Goal: Task Accomplishment & Management: Use online tool/utility

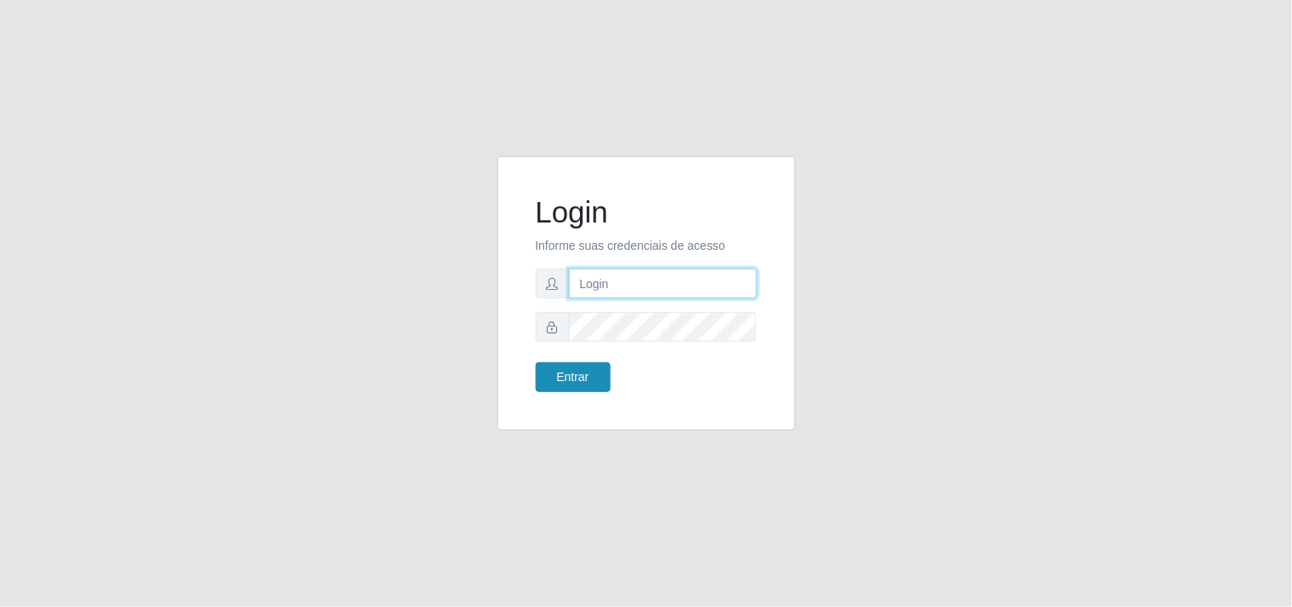
type input "[EMAIL_ADDRESS][DOMAIN_NAME]"
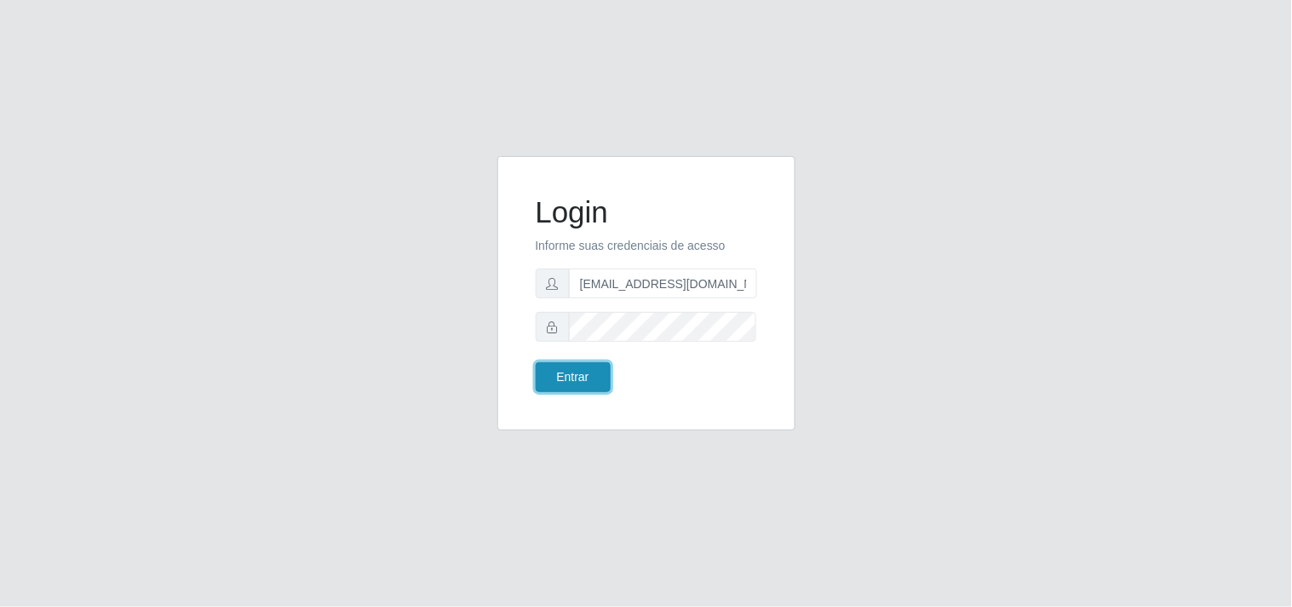
click at [559, 371] on button "Entrar" at bounding box center [573, 377] width 75 height 30
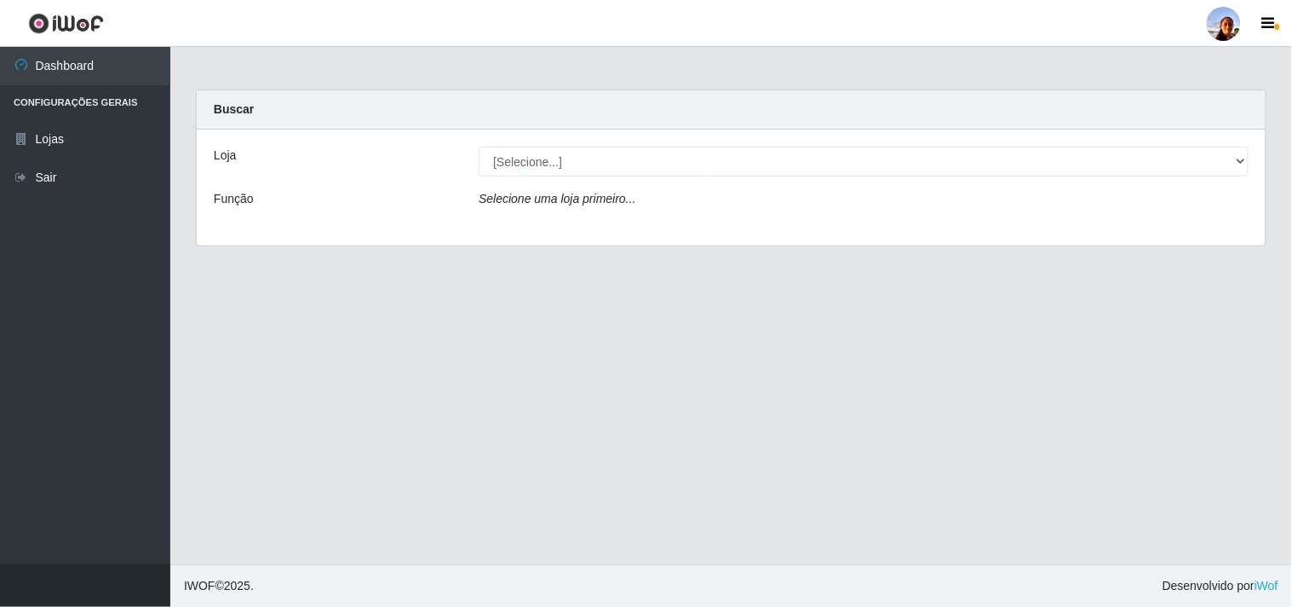
click at [852, 179] on div "Loja [Selecione...] Supermercado [GEOGRAPHIC_DATA] - Unidade Centro Função Sele…" at bounding box center [731, 187] width 1069 height 116
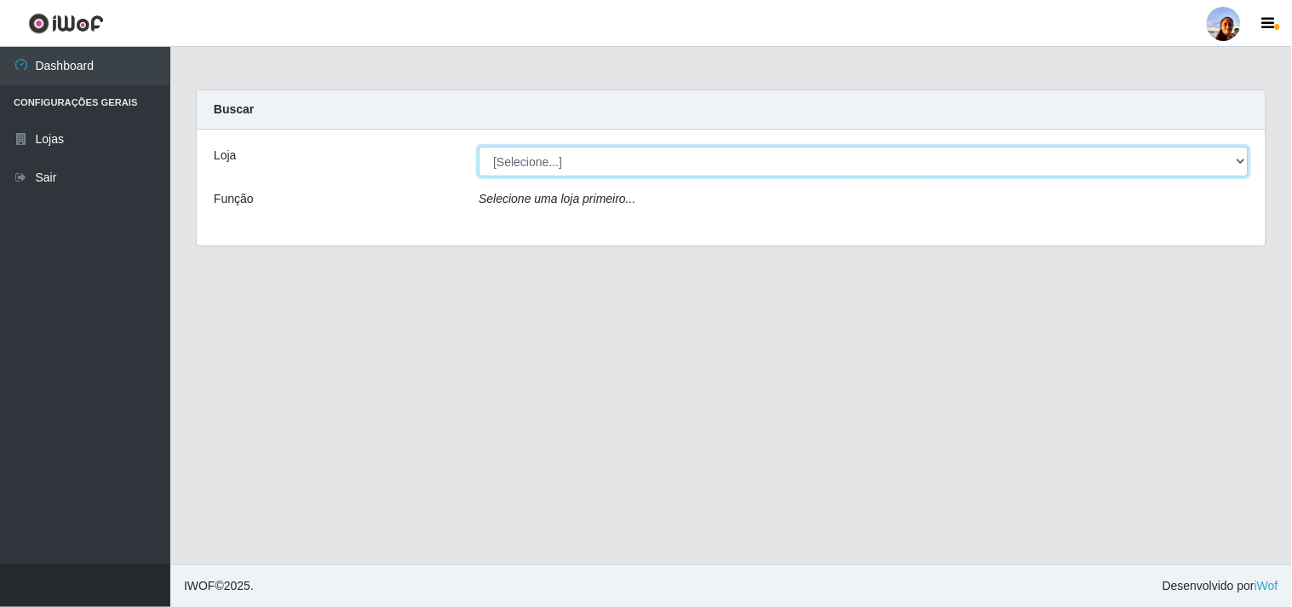
click at [852, 166] on select "[Selecione...] Supermercado [GEOGRAPHIC_DATA]" at bounding box center [864, 162] width 770 height 30
select select "166"
click at [479, 147] on select "[Selecione...] Supermercado [GEOGRAPHIC_DATA]" at bounding box center [864, 162] width 770 height 30
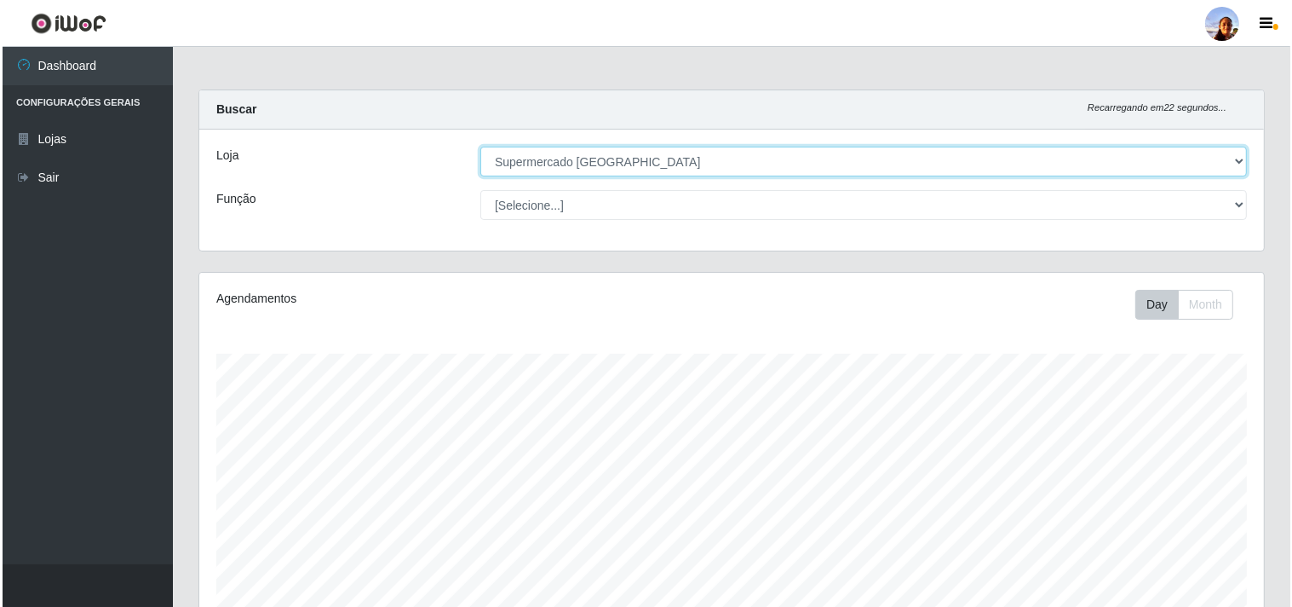
scroll to position [373, 0]
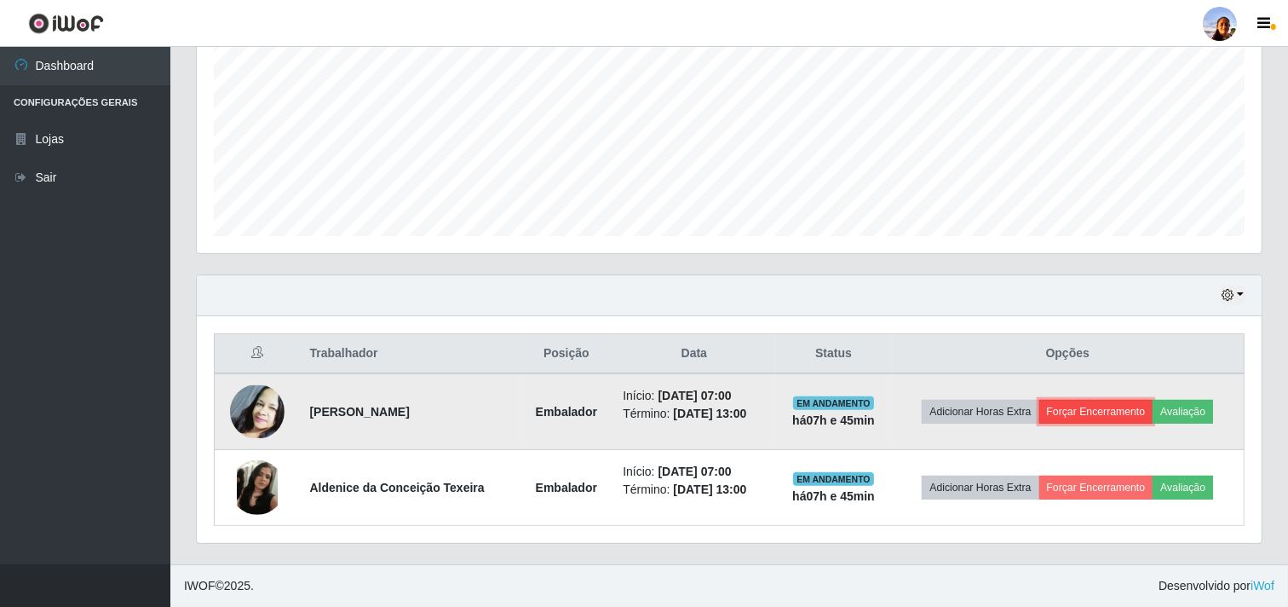
click at [1121, 409] on button "Forçar Encerramento" at bounding box center [1096, 412] width 114 height 24
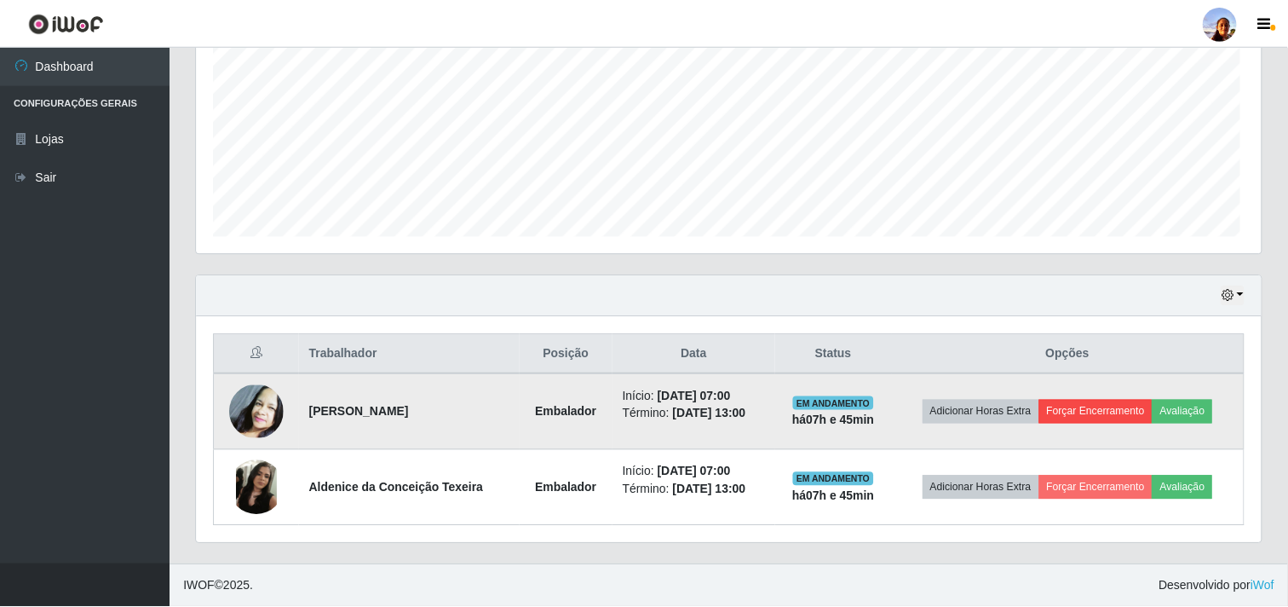
scroll to position [353, 1054]
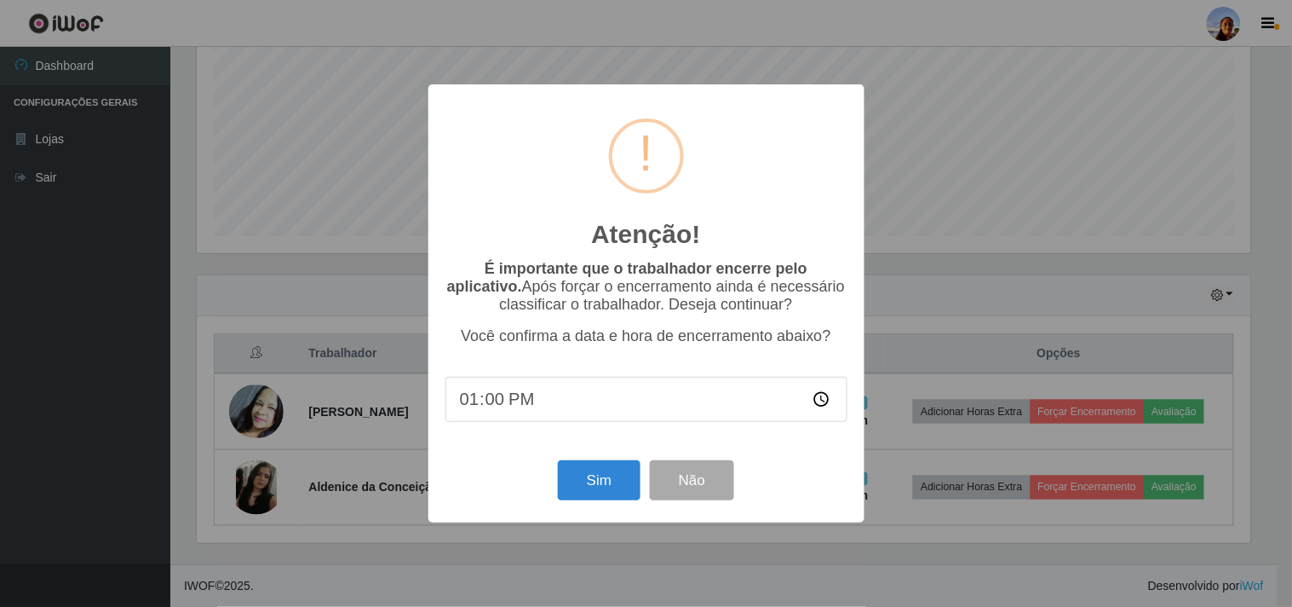
click at [576, 462] on div "Sim Não" at bounding box center [647, 480] width 402 height 49
click at [569, 478] on button "Sim" at bounding box center [599, 480] width 83 height 40
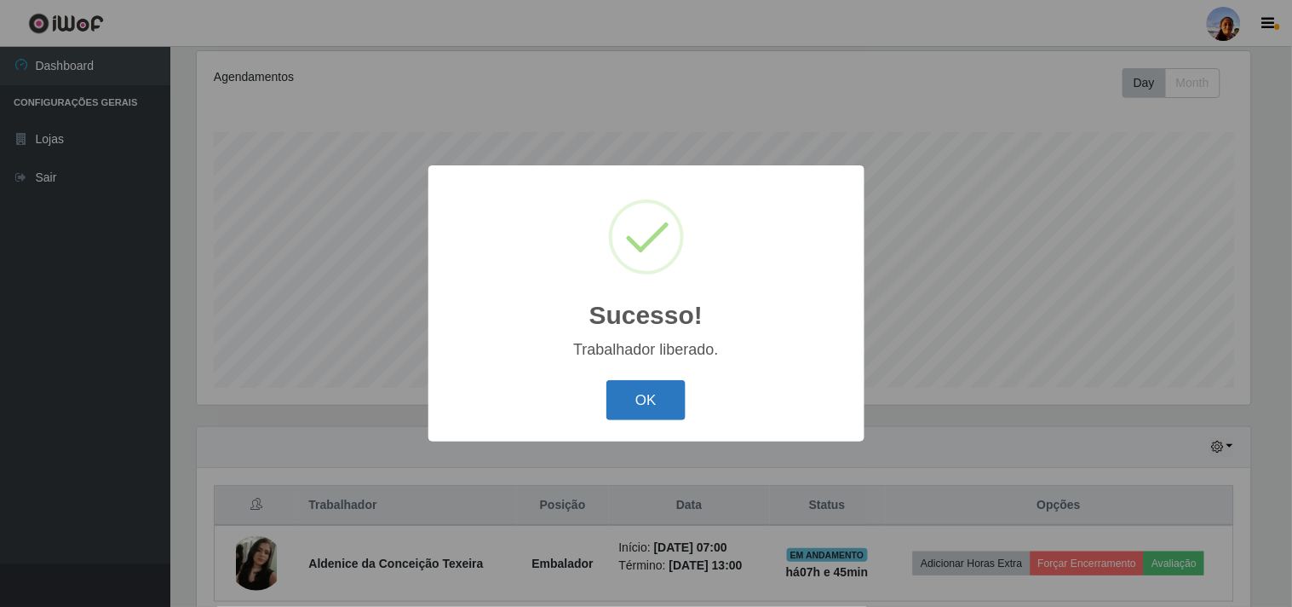
click at [618, 402] on button "OK" at bounding box center [646, 400] width 79 height 40
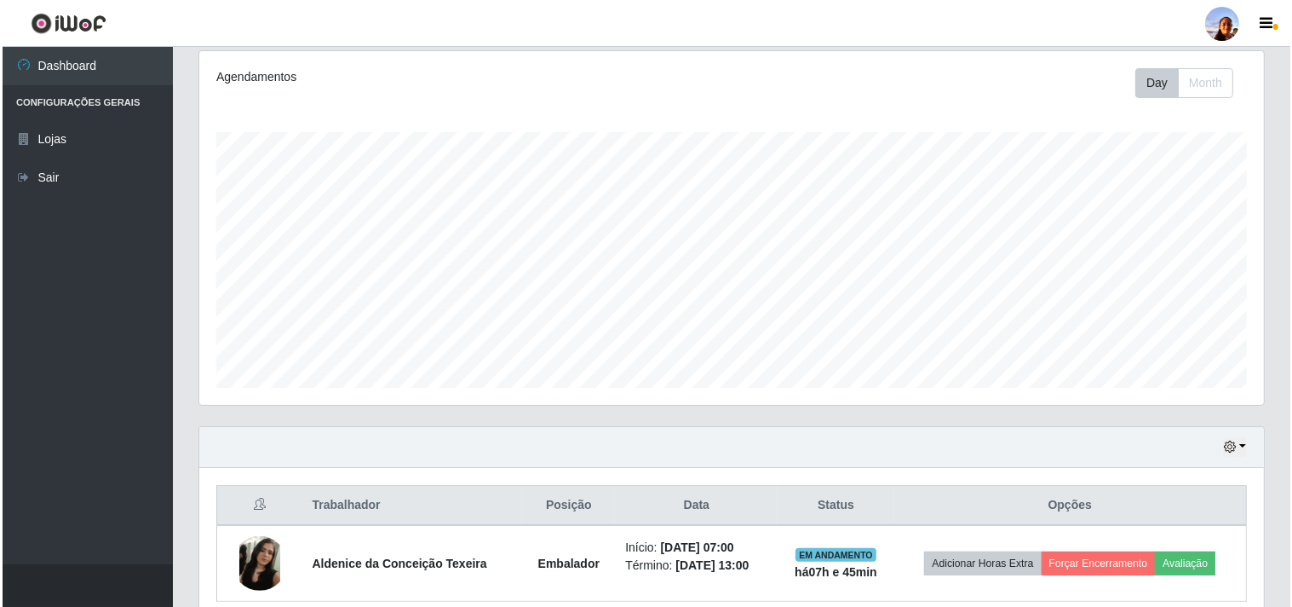
scroll to position [296, 0]
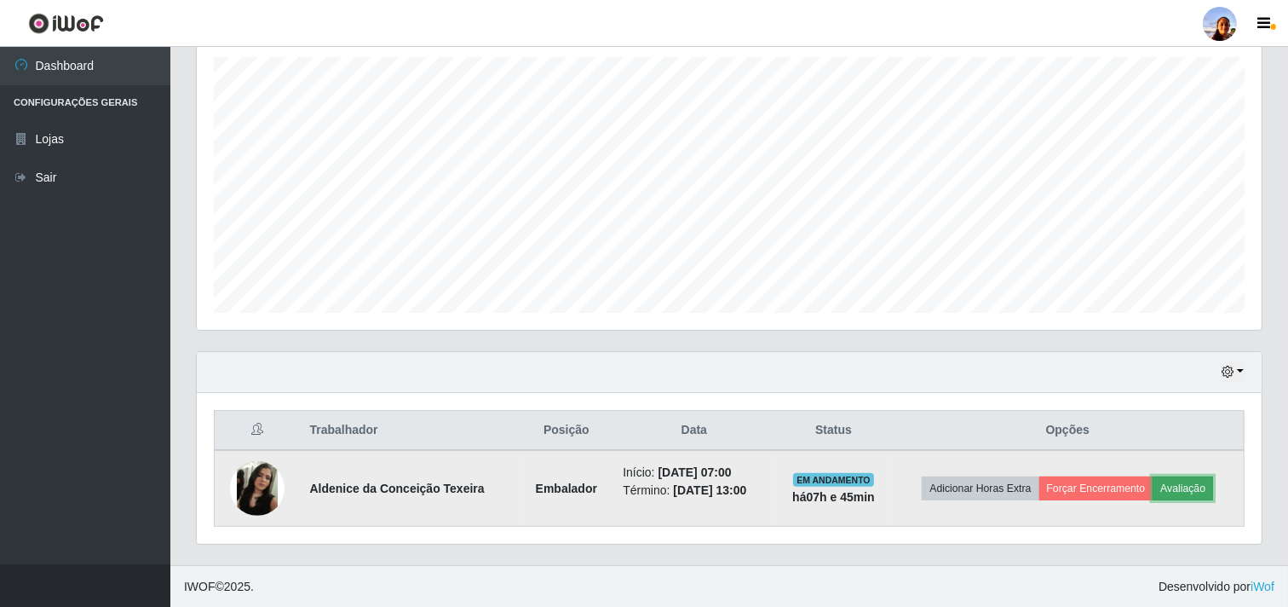
click at [1173, 487] on button "Avaliação" at bounding box center [1183, 488] width 60 height 24
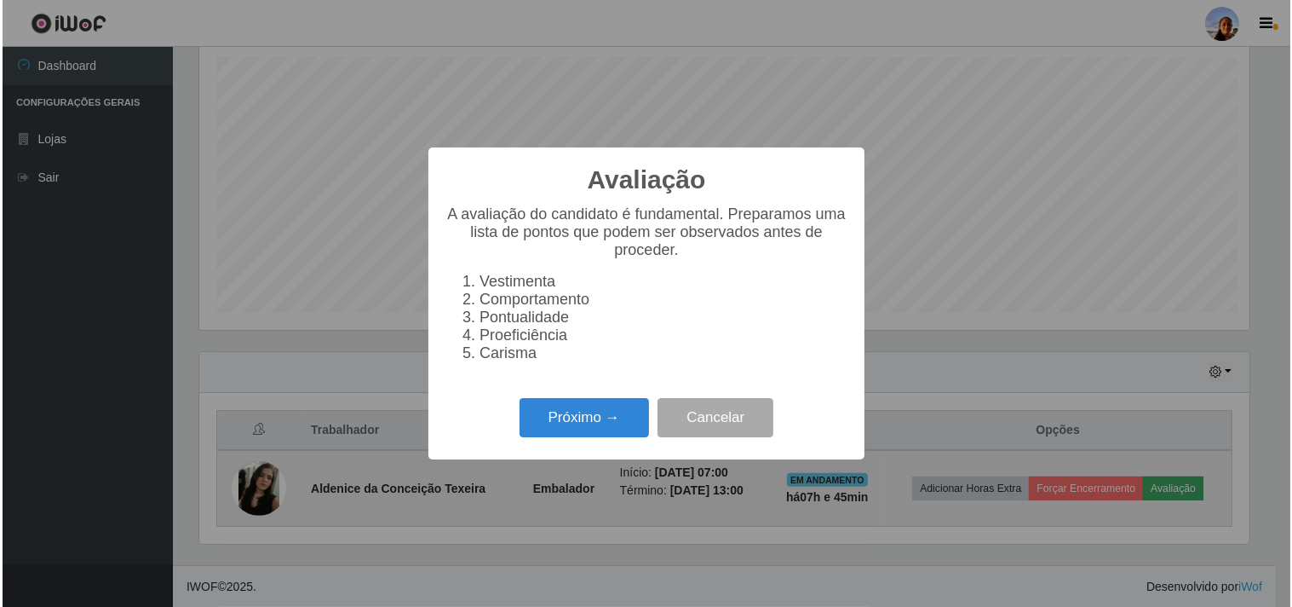
scroll to position [353, 1054]
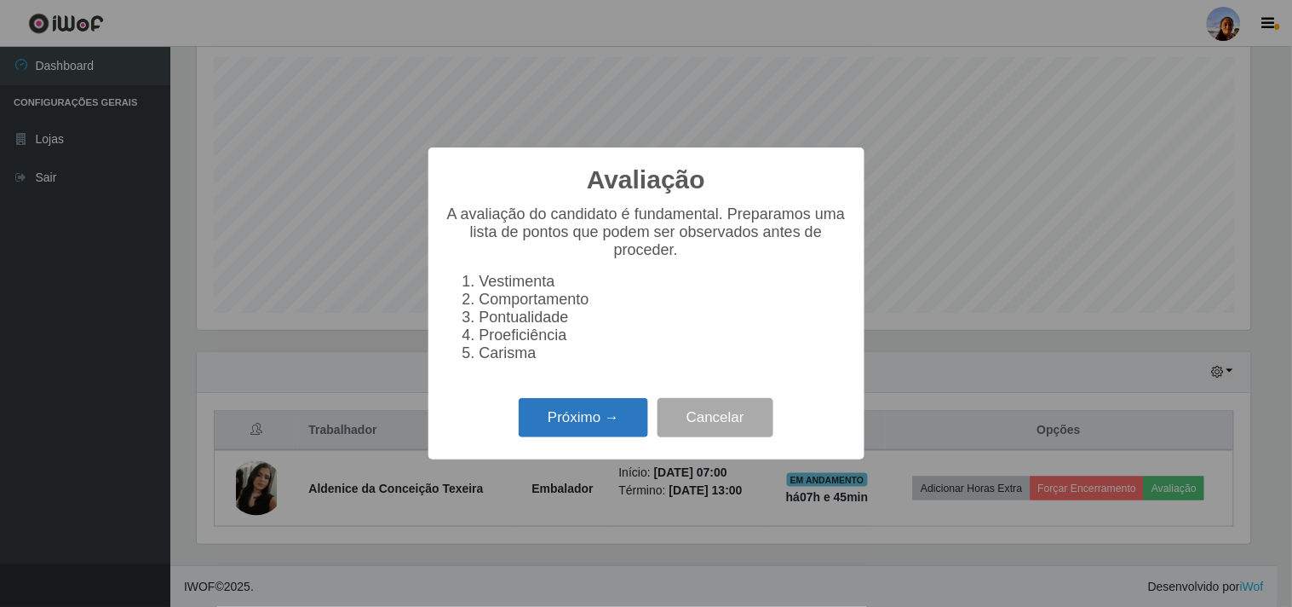
click at [561, 417] on button "Próximo →" at bounding box center [583, 418] width 129 height 40
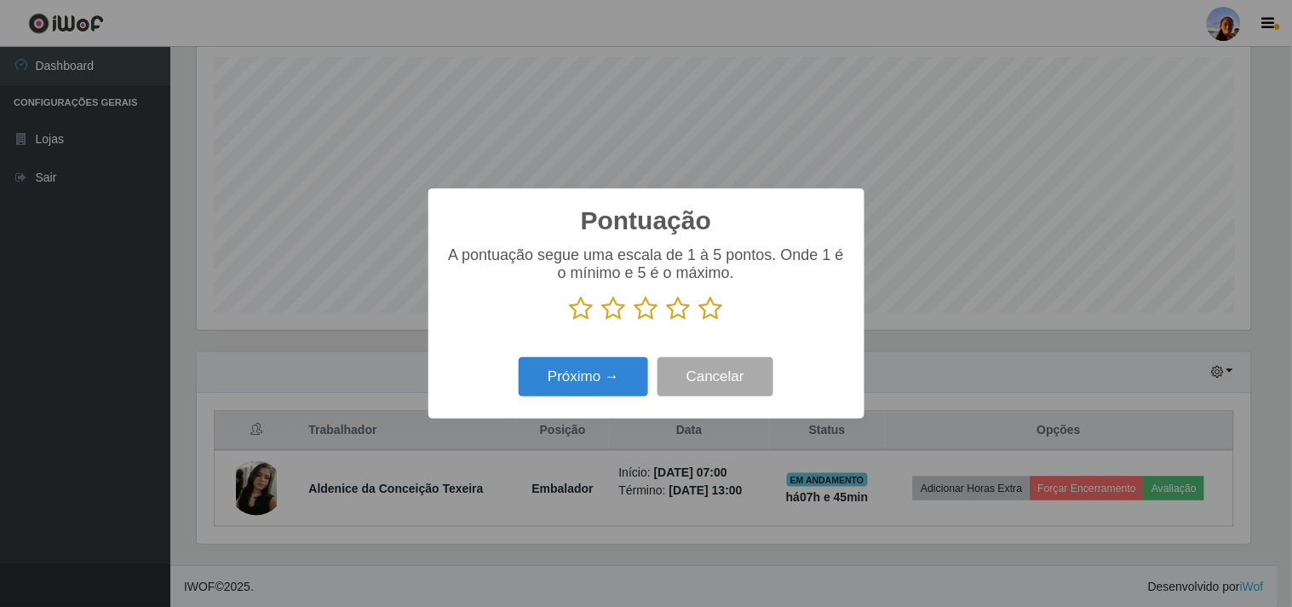
click at [703, 315] on icon at bounding box center [711, 309] width 24 height 26
click at [699, 321] on input "radio" at bounding box center [699, 321] width 0 height 0
click at [592, 382] on button "Próximo →" at bounding box center [583, 377] width 129 height 40
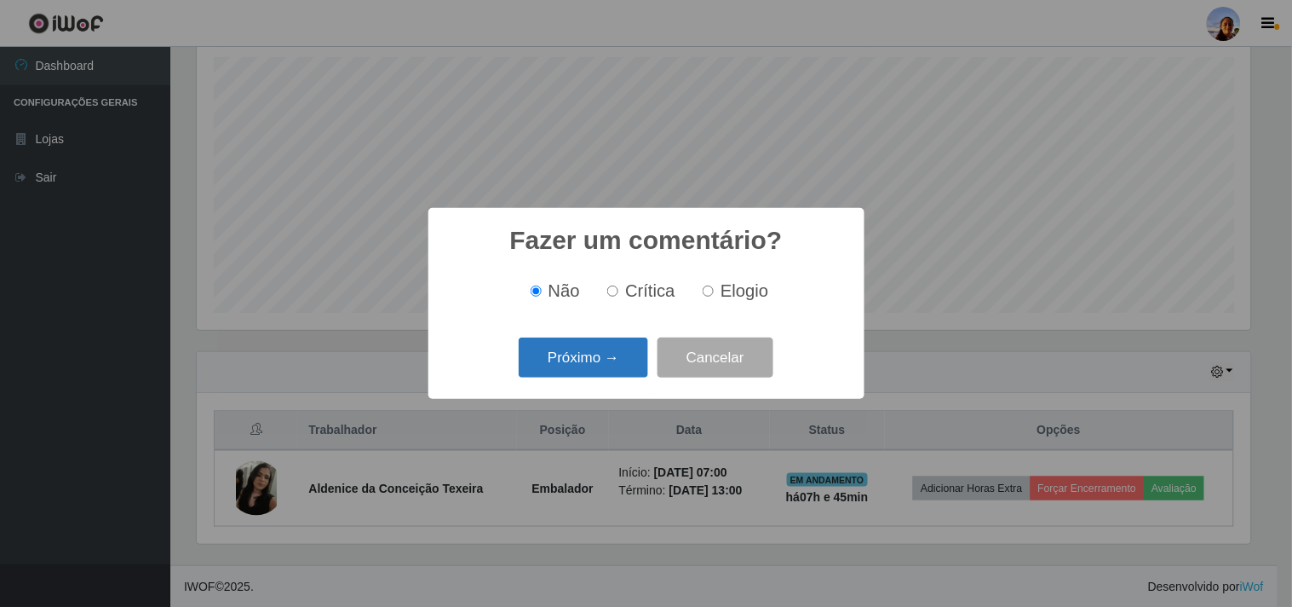
click at [613, 347] on button "Próximo →" at bounding box center [583, 357] width 129 height 40
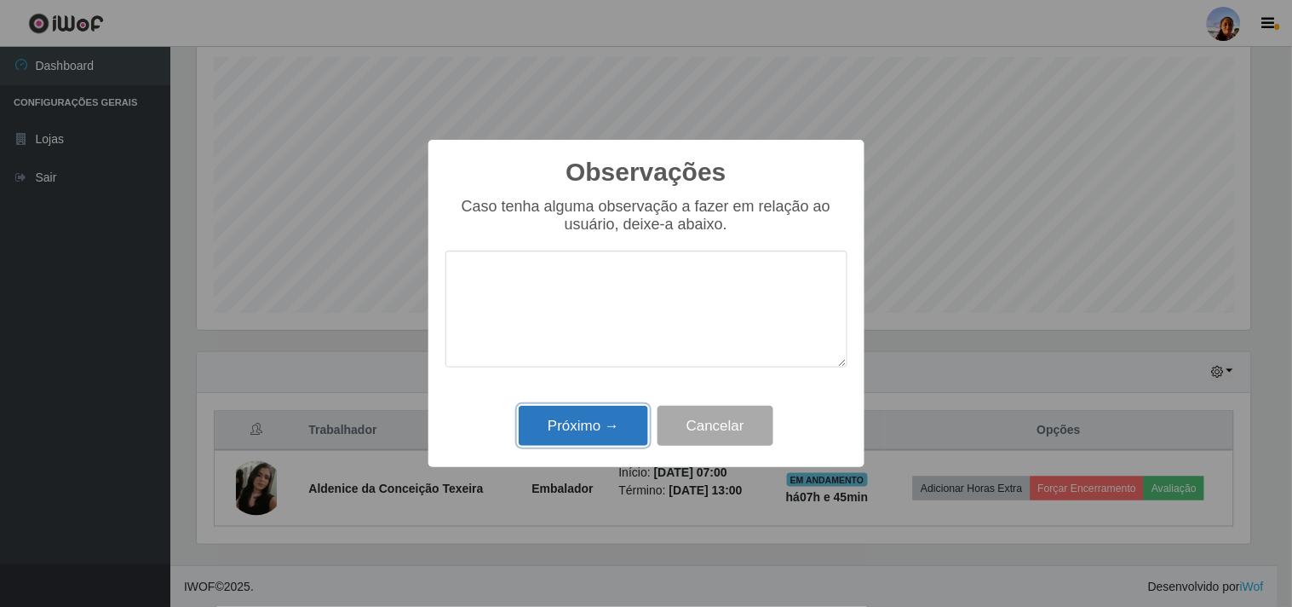
click at [602, 415] on button "Próximo →" at bounding box center [583, 426] width 129 height 40
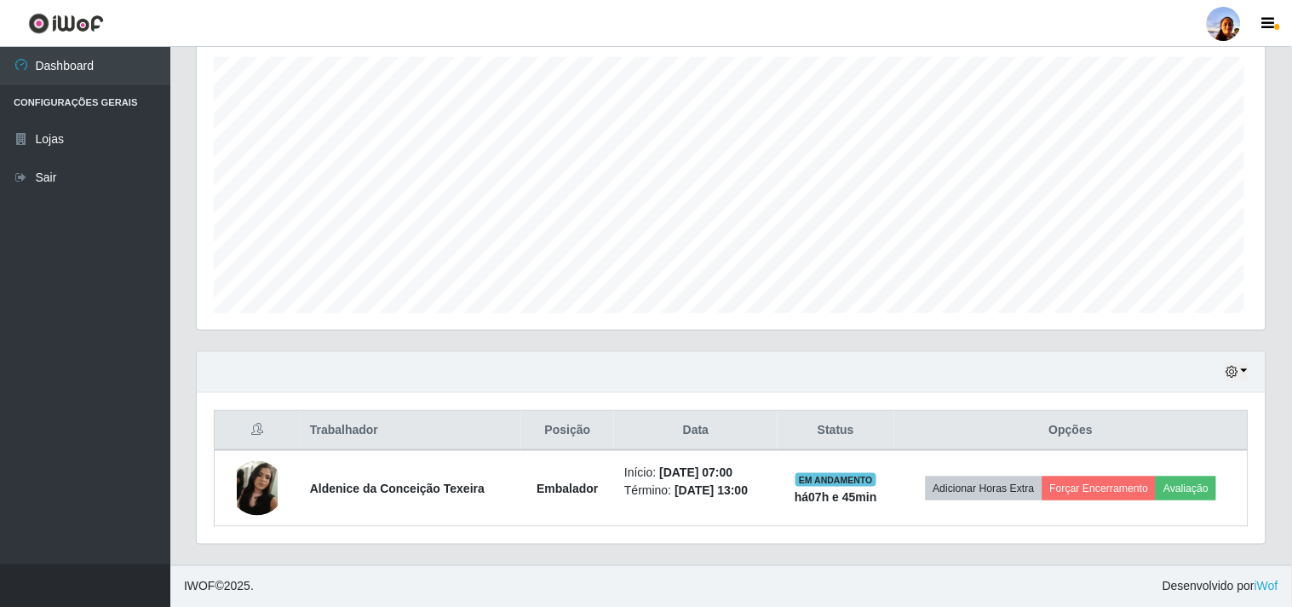
scroll to position [353, 1065]
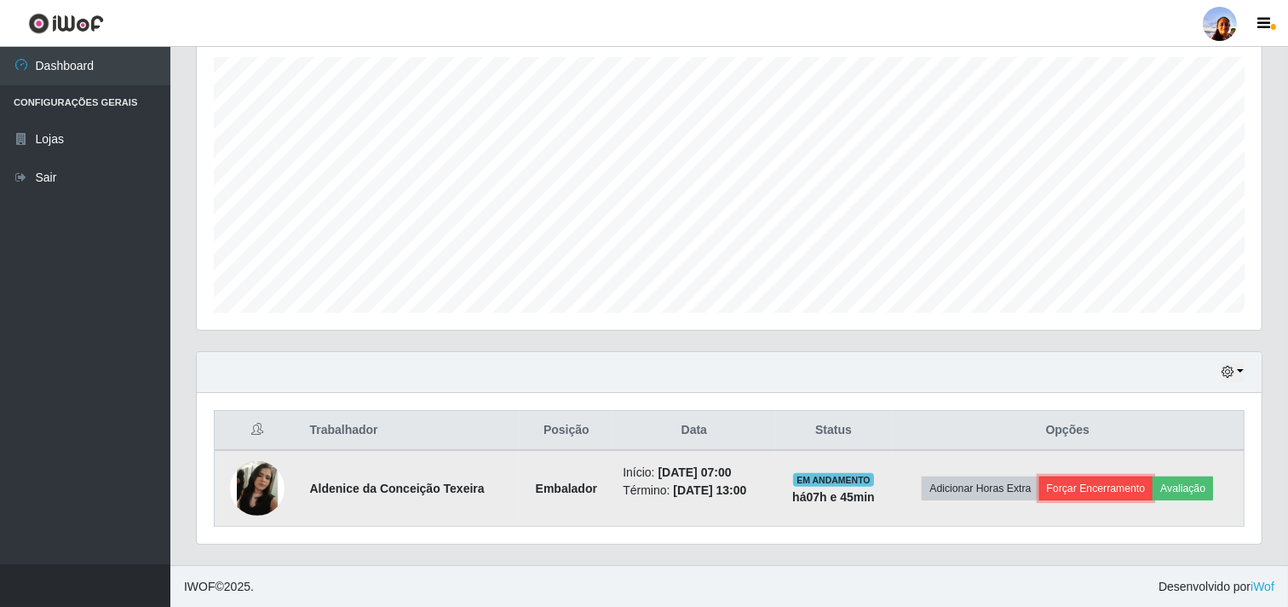
click at [1116, 495] on button "Forçar Encerramento" at bounding box center [1096, 488] width 114 height 24
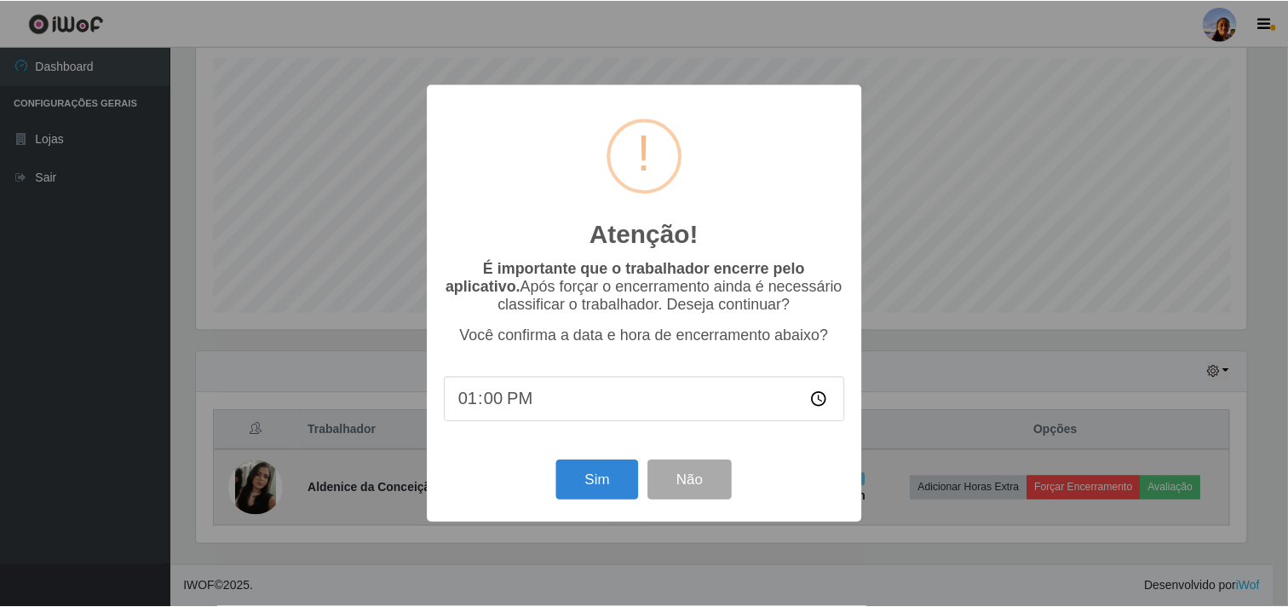
scroll to position [353, 1054]
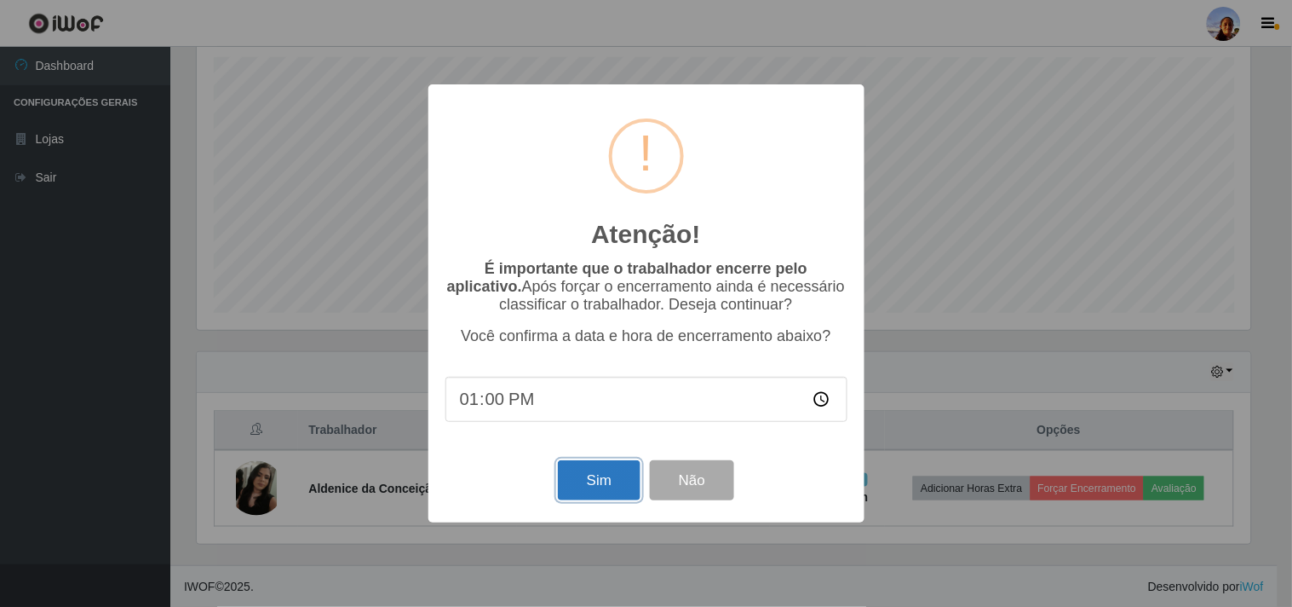
click at [620, 489] on button "Sim" at bounding box center [599, 480] width 83 height 40
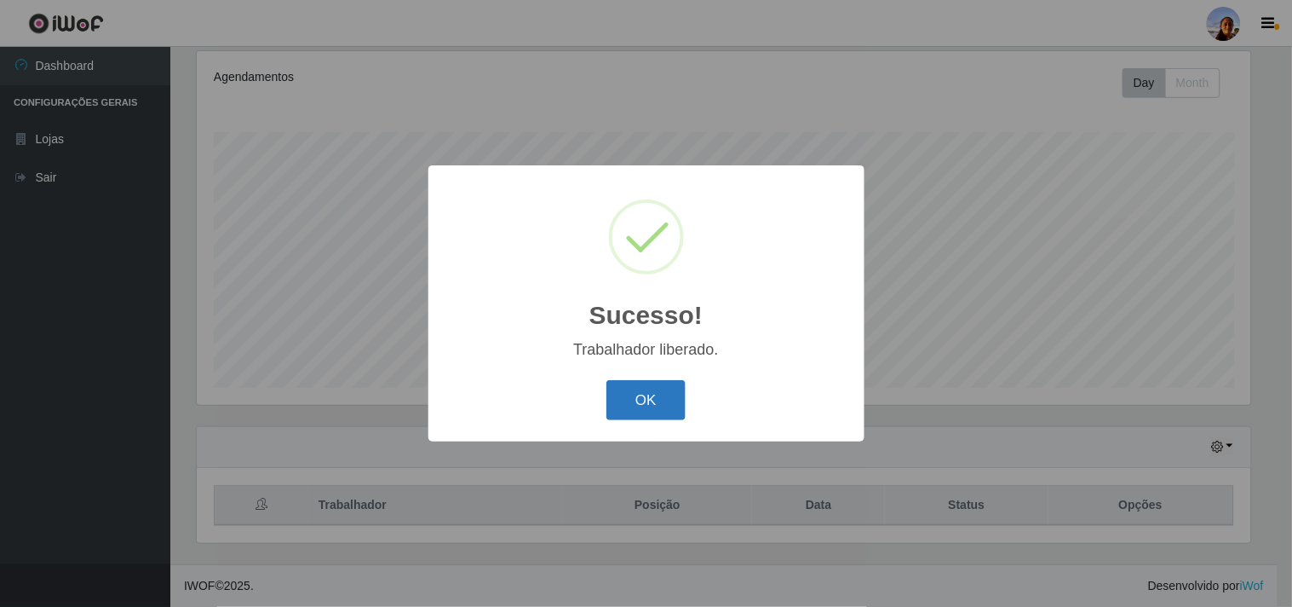
click at [626, 418] on button "OK" at bounding box center [646, 400] width 79 height 40
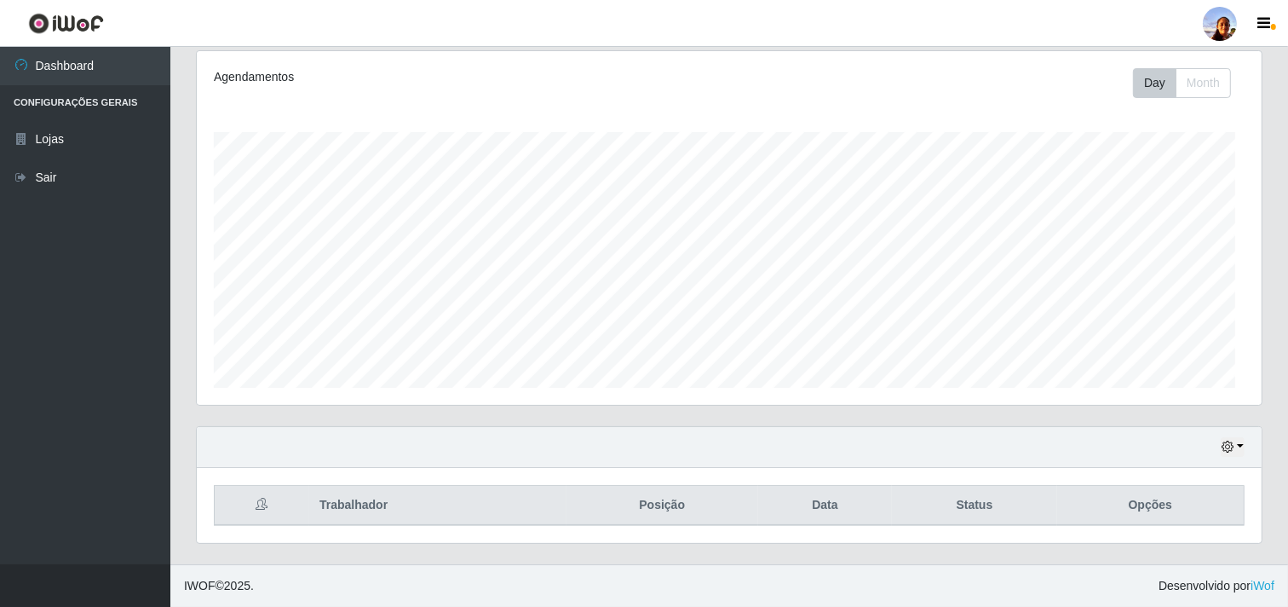
scroll to position [353, 1065]
